Goal: Find specific page/section: Find specific page/section

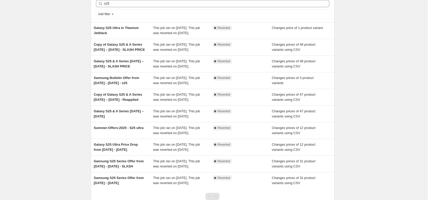
scroll to position [21, 0]
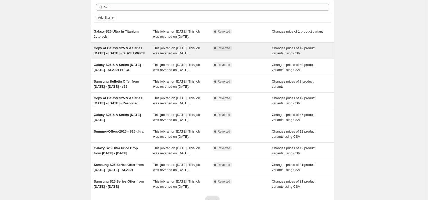
click at [125, 55] on span "Copy of Galaxy S25 & A Series [DATE] – [DATE] - SLASH PRICE" at bounding box center [119, 50] width 51 height 9
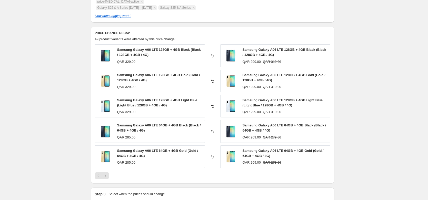
scroll to position [205, 0]
click at [106, 178] on icon "Next" at bounding box center [105, 175] width 5 height 5
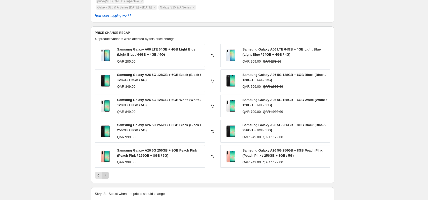
scroll to position [222, 0]
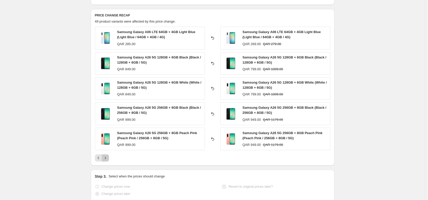
click at [107, 161] on icon "Next" at bounding box center [105, 158] width 5 height 5
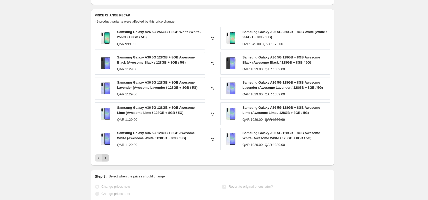
click at [108, 161] on icon "Next" at bounding box center [105, 158] width 5 height 5
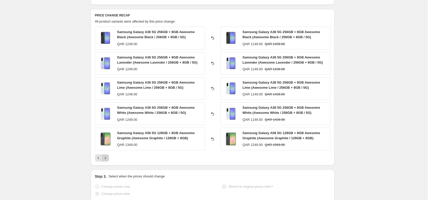
click at [108, 161] on icon "Next" at bounding box center [105, 158] width 5 height 5
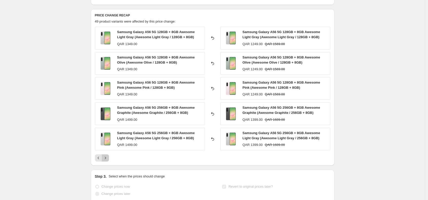
click at [108, 161] on icon "Next" at bounding box center [105, 158] width 5 height 5
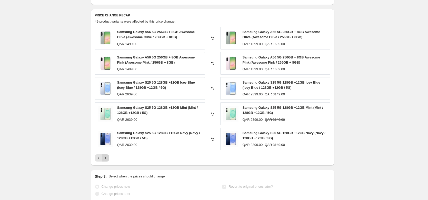
click at [106, 159] on icon "Next" at bounding box center [105, 158] width 1 height 2
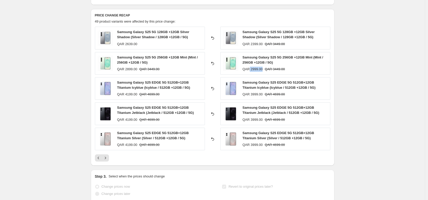
drag, startPoint x: 251, startPoint y: 75, endPoint x: 264, endPoint y: 75, distance: 13.3
click at [263, 72] on div "QAR 2999.00" at bounding box center [253, 69] width 20 height 5
drag, startPoint x: 127, startPoint y: 74, endPoint x: 137, endPoint y: 75, distance: 9.3
click at [137, 72] on div "QAR 2899.00" at bounding box center [127, 69] width 20 height 5
drag, startPoint x: 276, startPoint y: 75, endPoint x: 291, endPoint y: 75, distance: 14.1
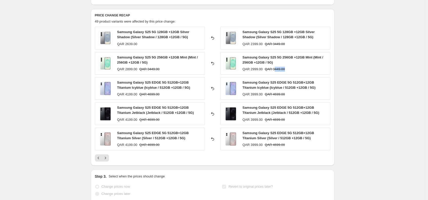
click at [291, 72] on div "QAR 2999.00 QAR 3449.00" at bounding box center [285, 69] width 85 height 5
drag, startPoint x: 152, startPoint y: 74, endPoint x: 163, endPoint y: 74, distance: 10.8
click at [160, 72] on strike "QAR 3449.00" at bounding box center [149, 69] width 20 height 5
click at [143, 64] on span "Samsung Galaxy S25 5G 256GB +12GB Mint (Mint / 256GB +12GB / 5G)" at bounding box center [157, 59] width 81 height 9
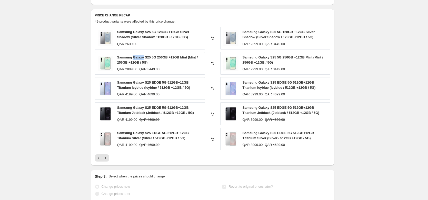
click at [143, 64] on span "Samsung Galaxy S25 5G 256GB +12GB Mint (Mint / 256GB +12GB / 5G)" at bounding box center [157, 59] width 81 height 9
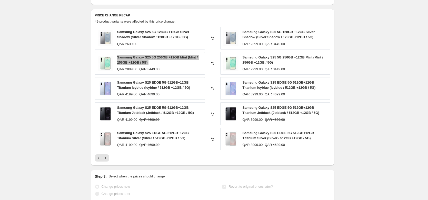
scroll to position [220, 0]
